Goal: Task Accomplishment & Management: Manage account settings

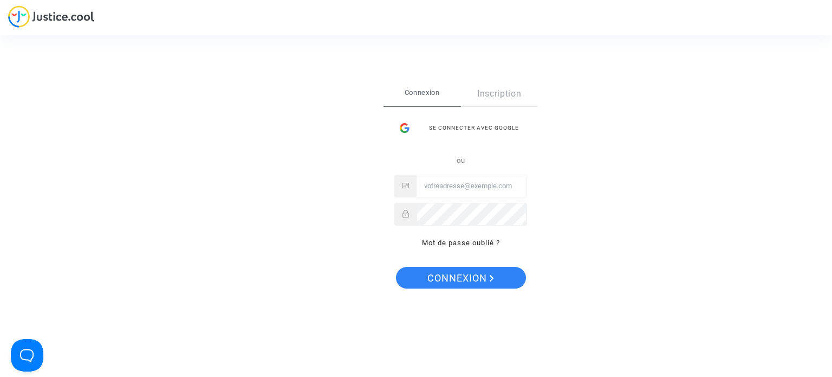
type input "claire.fournier37@gmail.com"
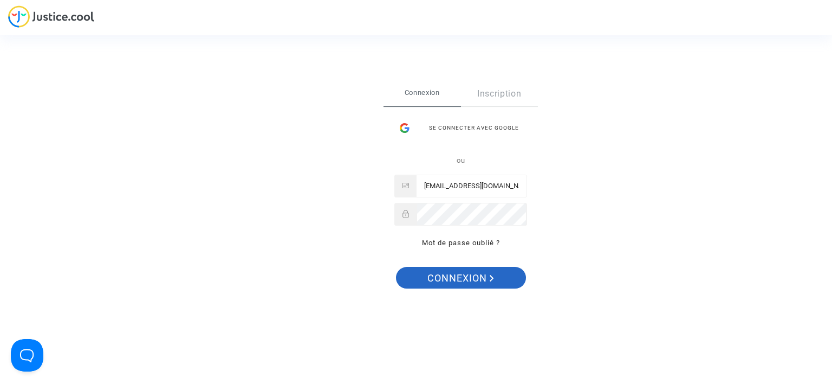
click at [459, 280] on span "Connexion" at bounding box center [461, 278] width 67 height 23
